Goal: Information Seeking & Learning: Learn about a topic

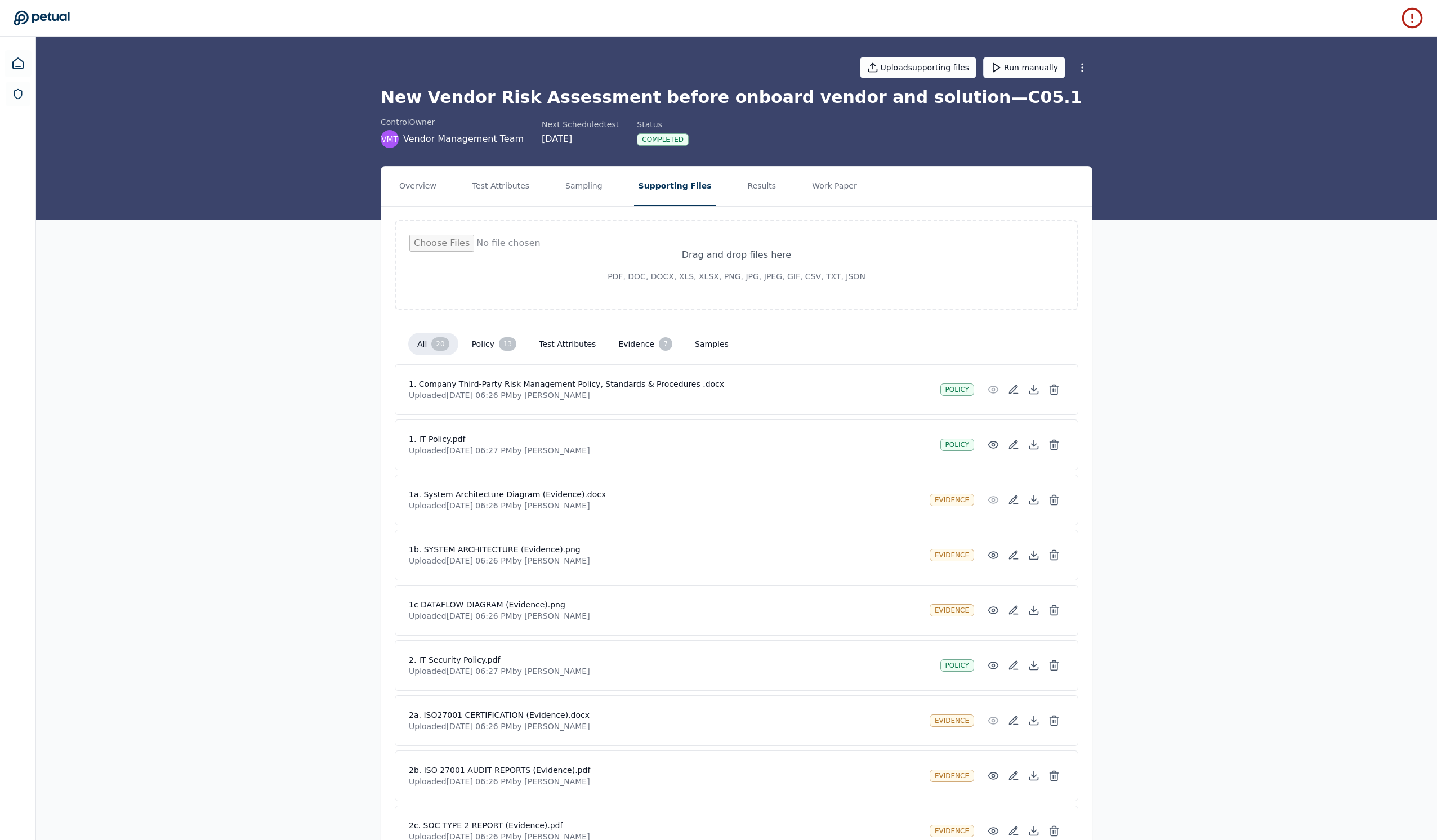
click at [41, 22] on icon at bounding box center [41, 18] width 56 height 14
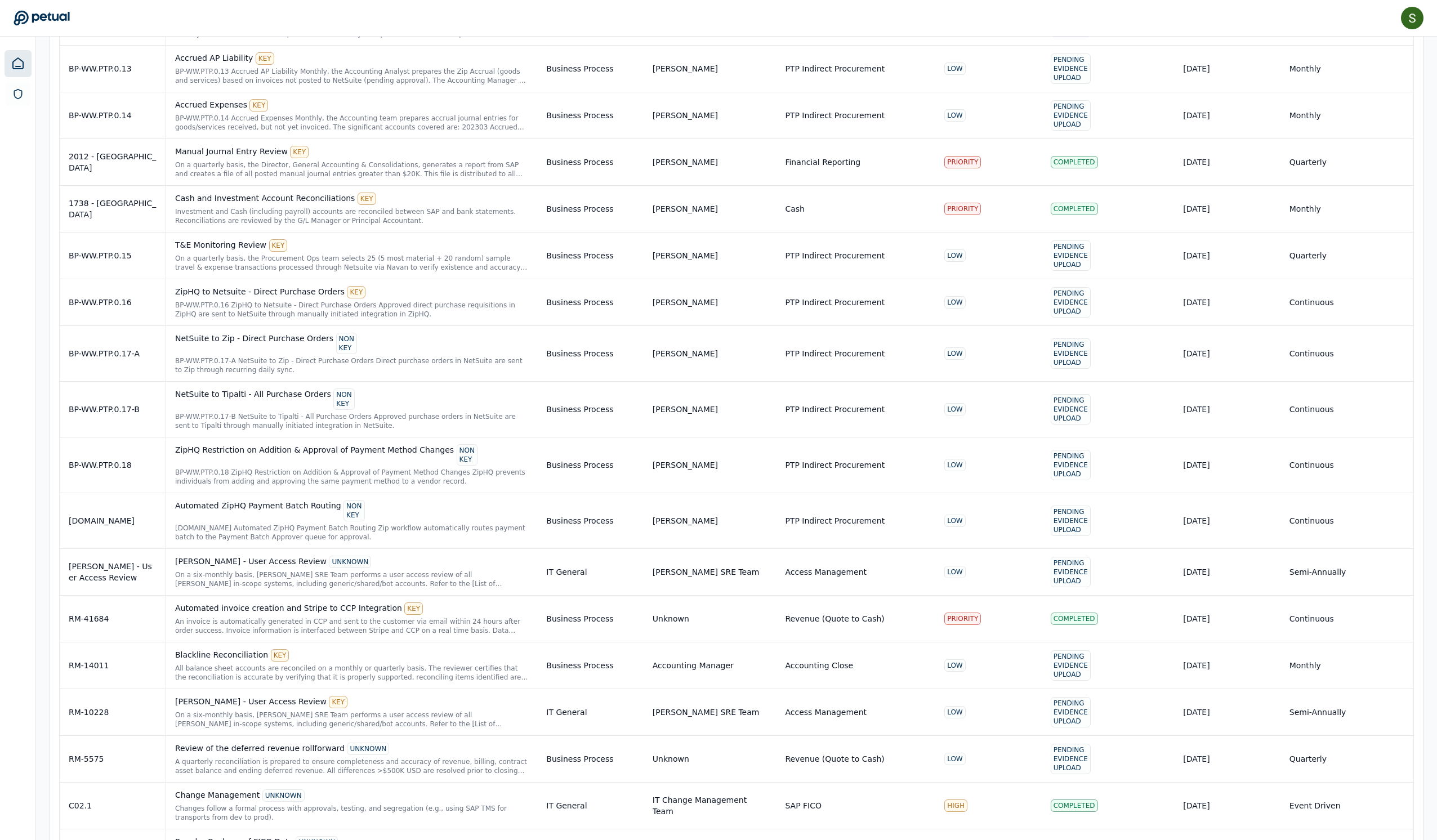
scroll to position [2840, 0]
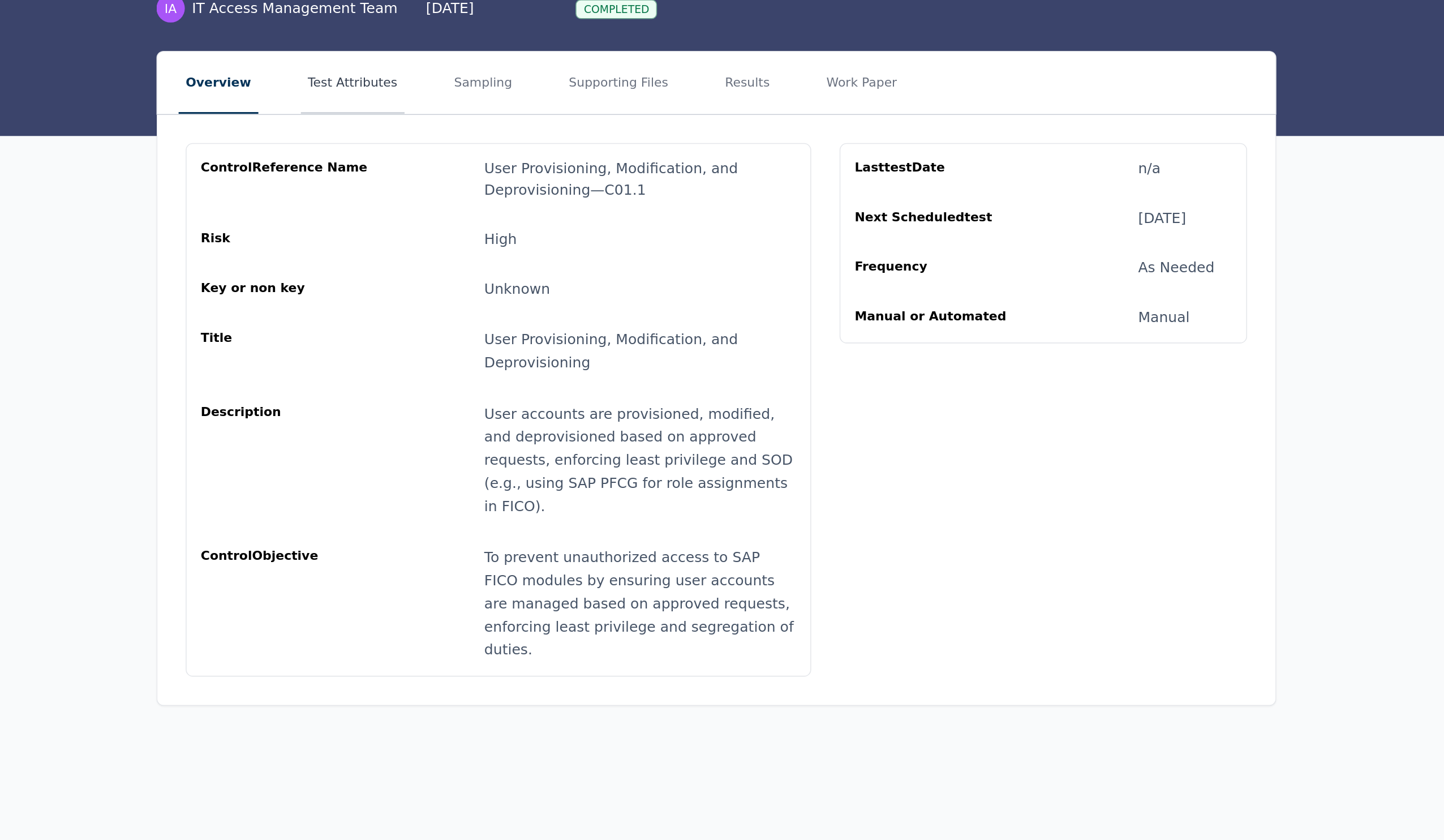
click at [475, 168] on button "Test Attributes" at bounding box center [508, 188] width 66 height 40
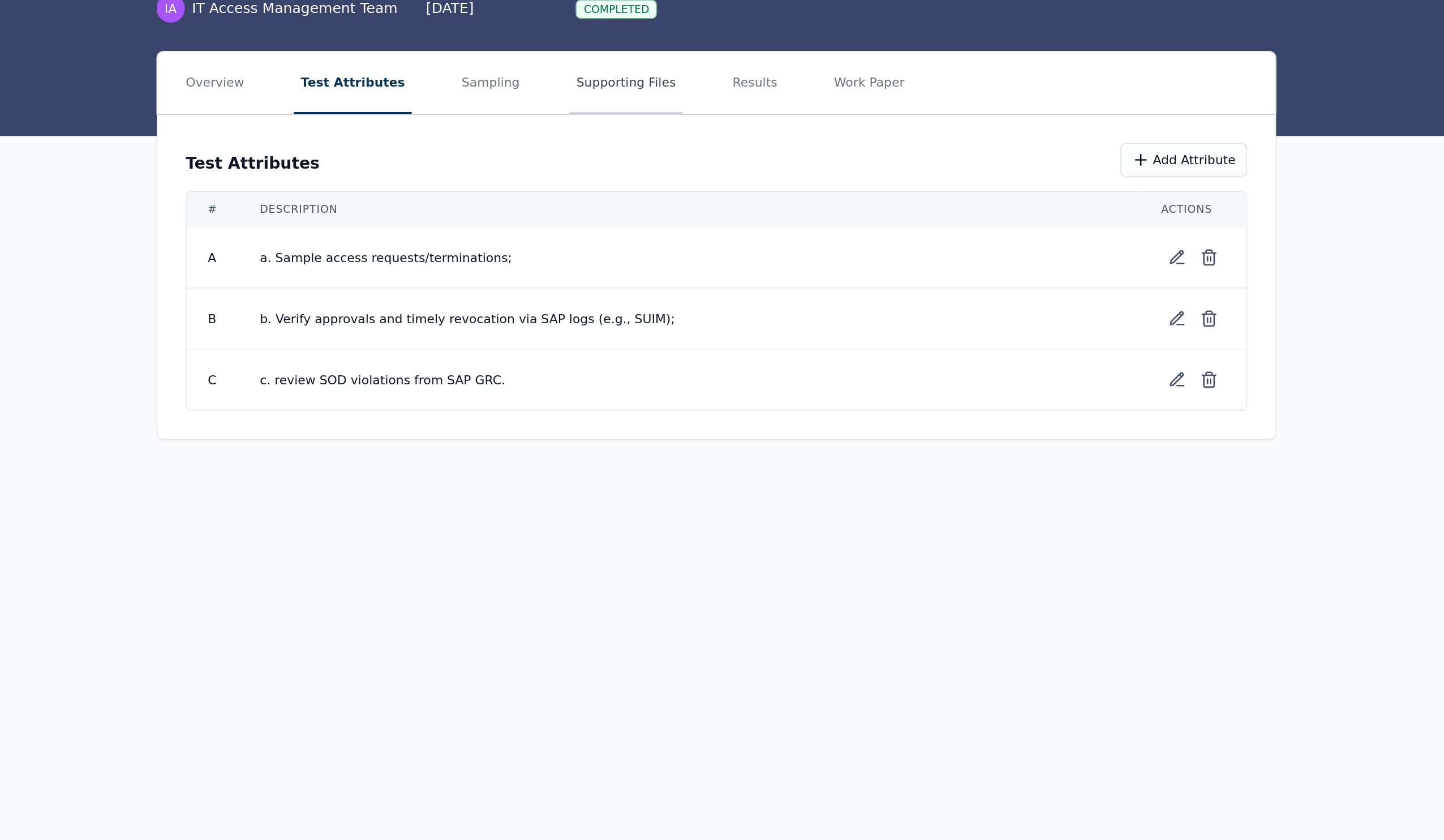
click at [646, 168] on button "Supporting Files" at bounding box center [682, 188] width 72 height 40
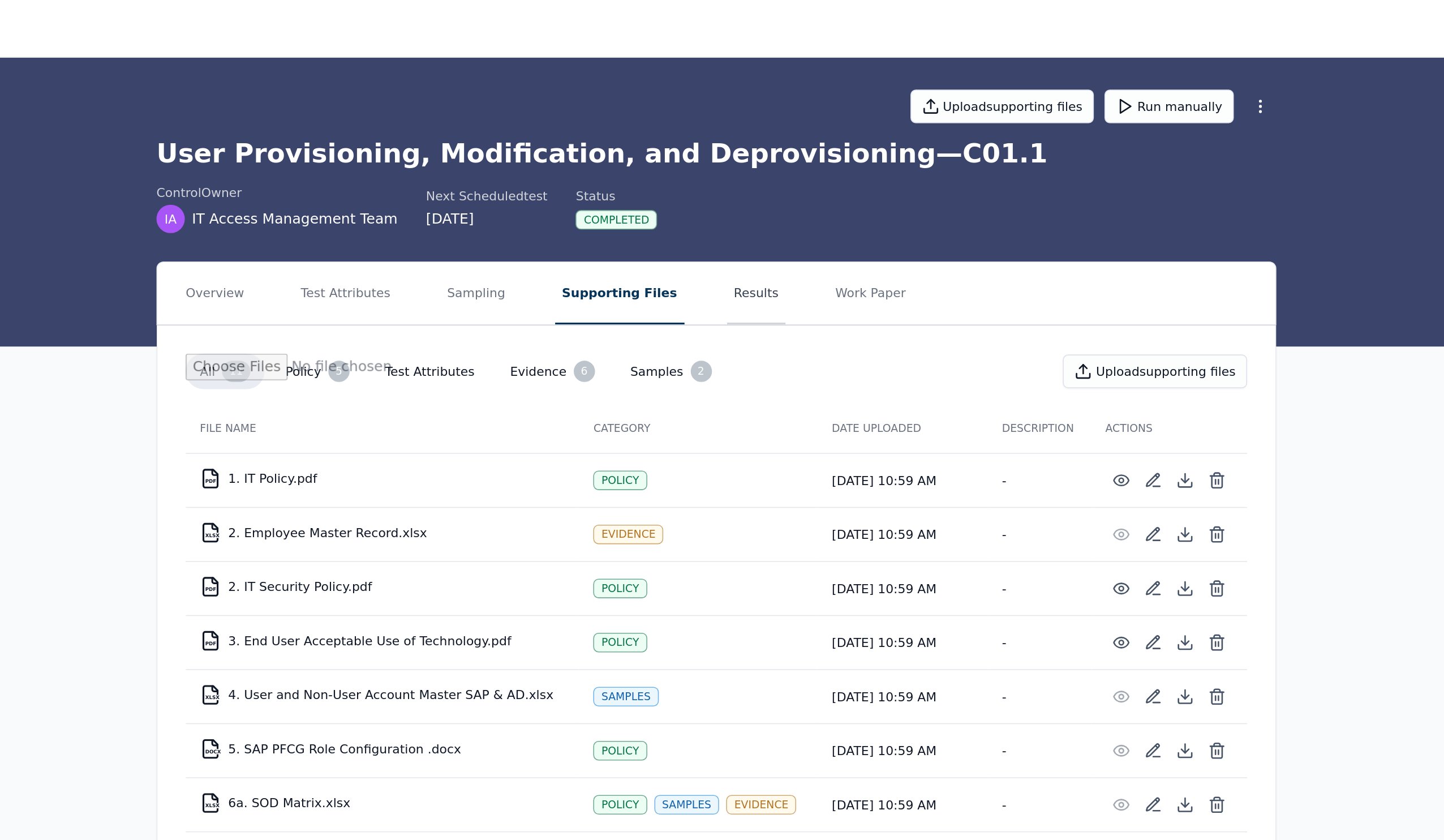
click at [747, 206] on button "Results" at bounding box center [766, 188] width 38 height 40
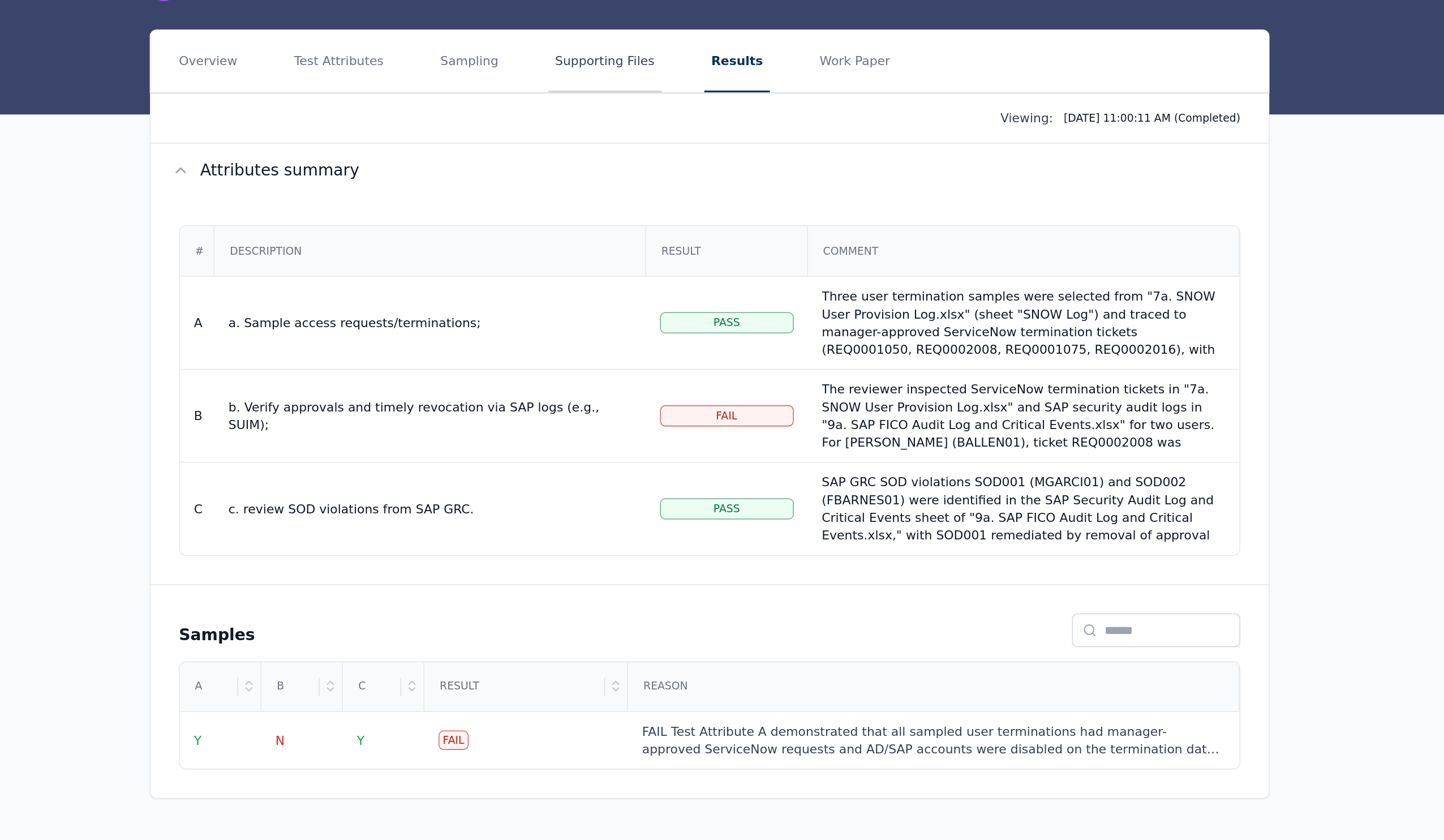
click at [637, 168] on button "Supporting Files" at bounding box center [673, 188] width 72 height 40
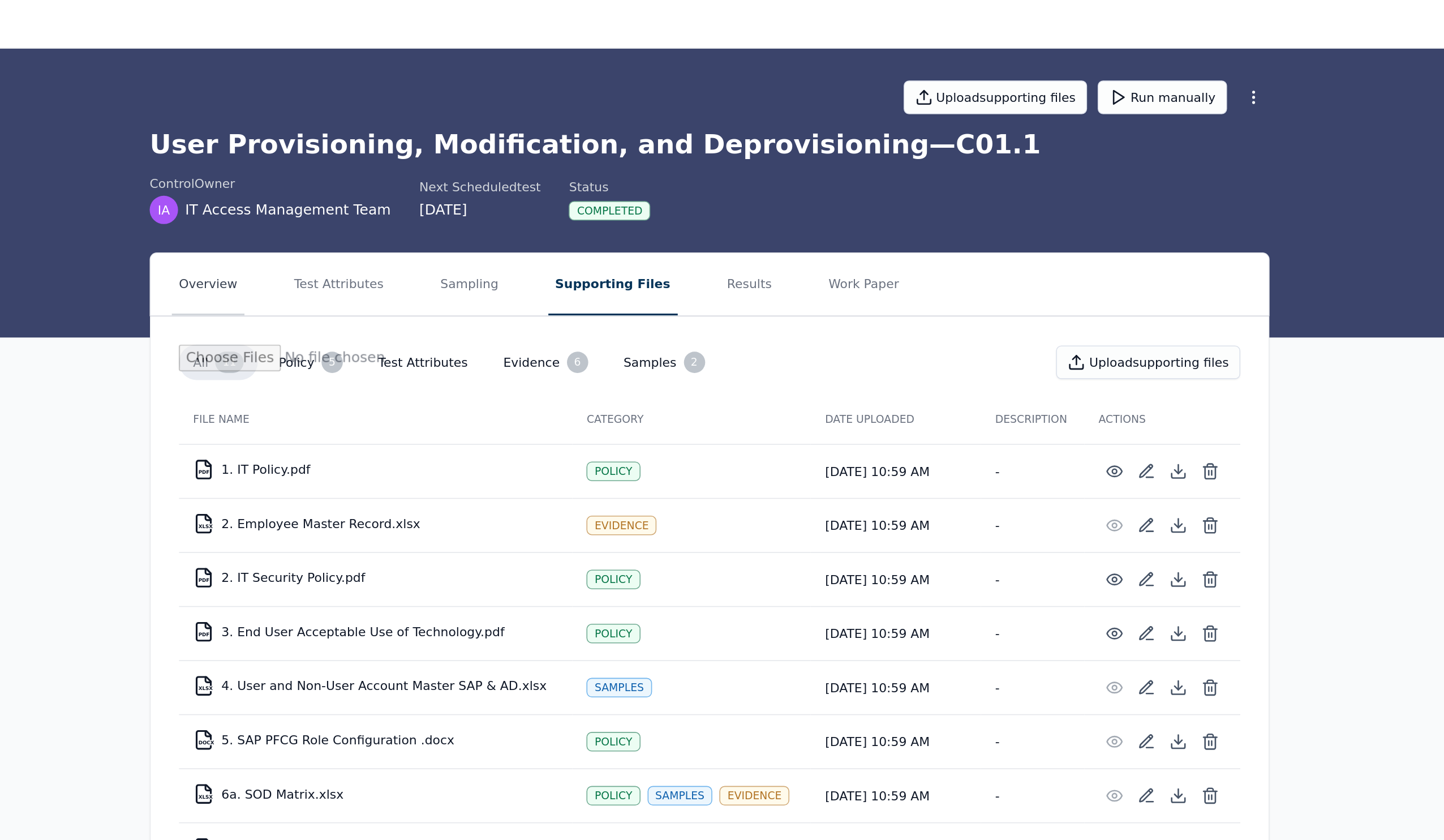
click at [396, 199] on button "Overview" at bounding box center [419, 188] width 46 height 40
